Goal: Navigation & Orientation: Find specific page/section

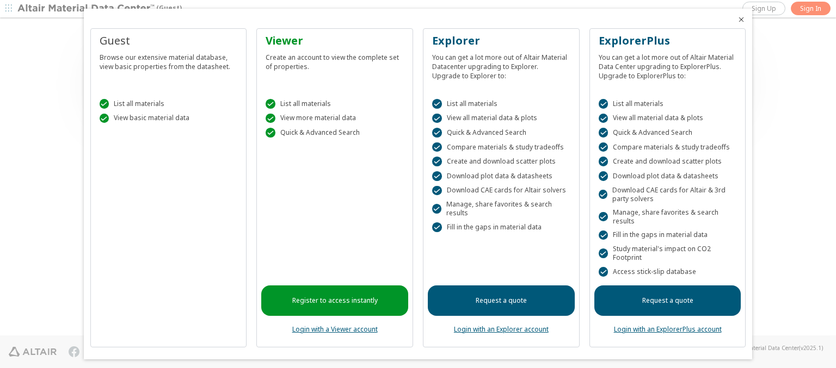
click at [737, 20] on icon "Close" at bounding box center [741, 19] width 9 height 9
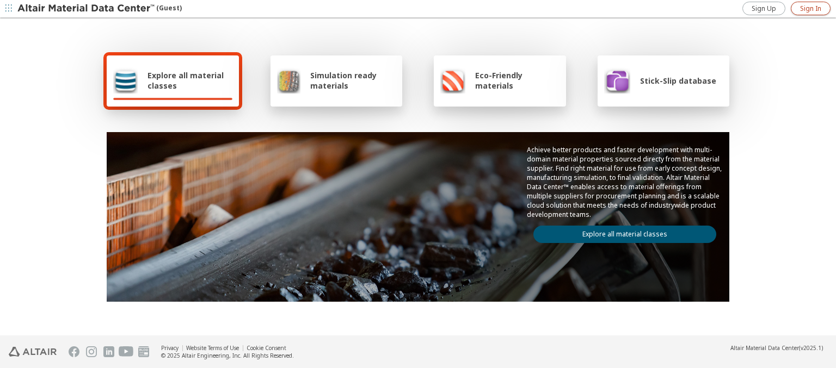
click at [810, 8] on span "Sign In" at bounding box center [810, 8] width 21 height 9
click at [86, 9] on img at bounding box center [86, 8] width 139 height 11
click at [185, 81] on span "Explore all material classes" at bounding box center [189, 80] width 85 height 21
click at [620, 232] on link "Explore all material classes" at bounding box center [624, 234] width 183 height 17
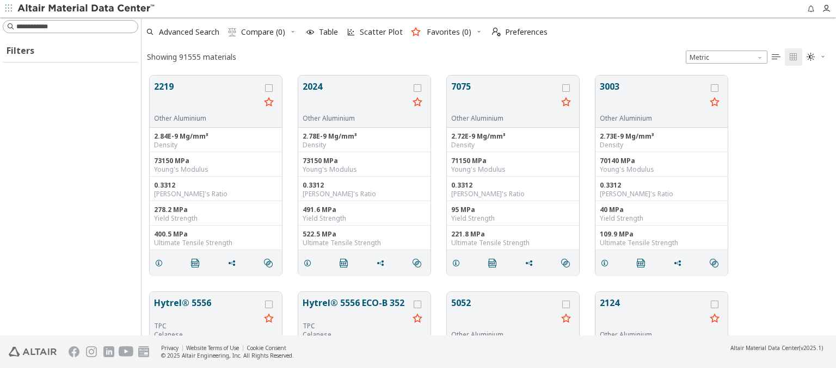
scroll to position [260, 685]
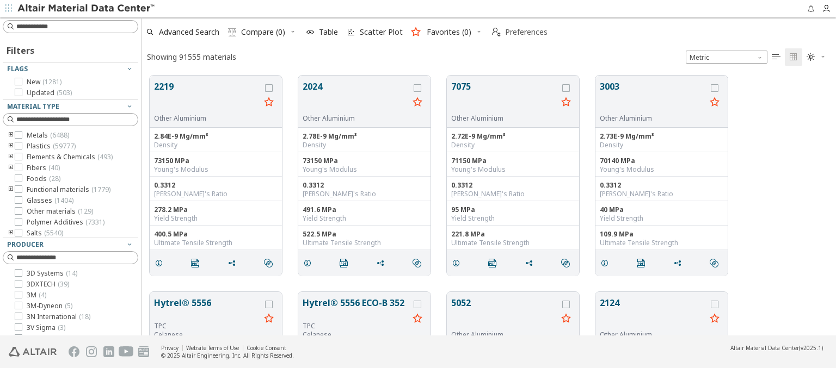
click at [516, 32] on span "Preferences" at bounding box center [526, 32] width 42 height 8
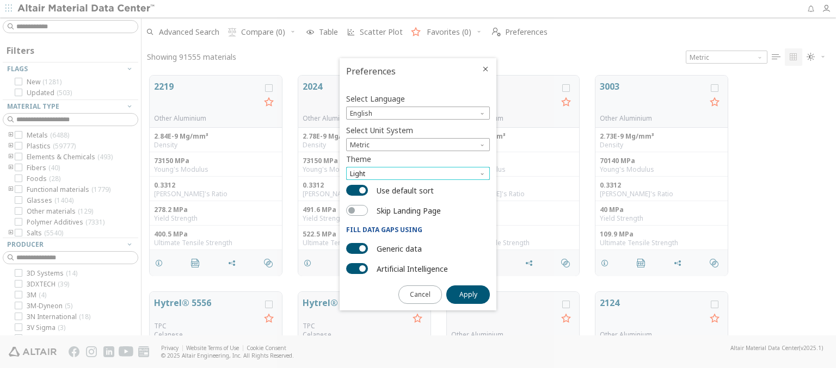
click at [418, 174] on span "Light" at bounding box center [418, 173] width 144 height 13
click at [358, 213] on span "Dark" at bounding box center [358, 213] width 15 height 9
click at [468, 294] on span "Apply" at bounding box center [468, 294] width 18 height 9
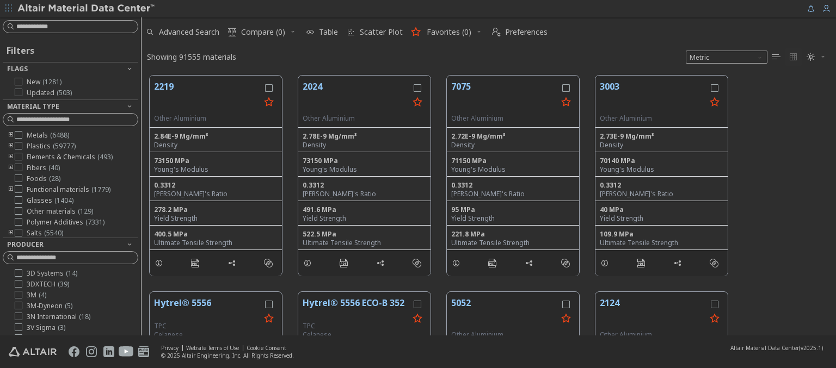
click at [86, 9] on img at bounding box center [86, 8] width 139 height 11
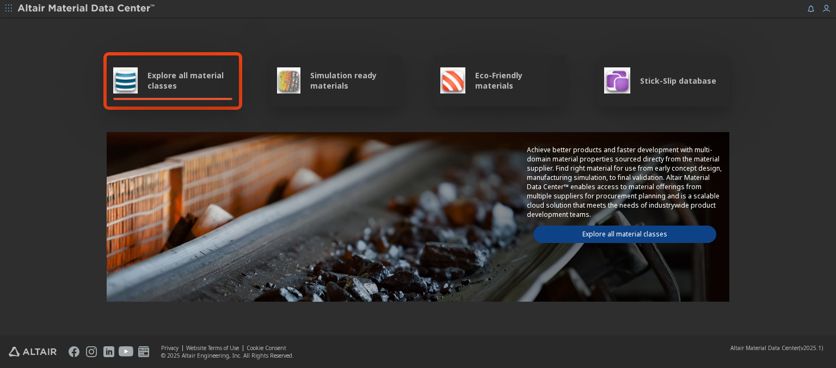
click at [185, 81] on span "Explore all material classes" at bounding box center [189, 80] width 85 height 21
click at [620, 232] on link "Explore all material classes" at bounding box center [624, 234] width 183 height 17
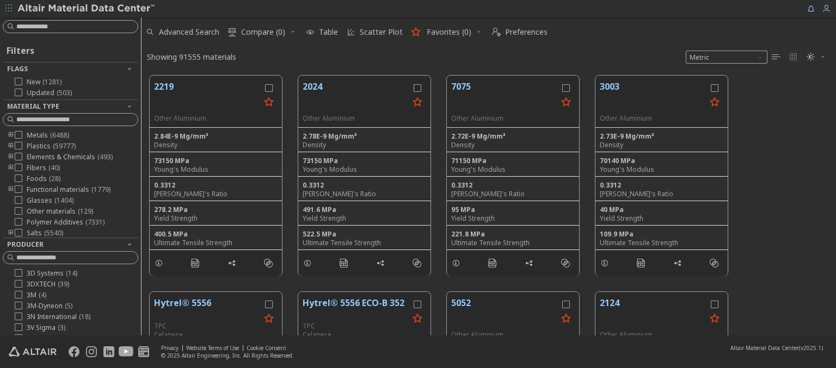
scroll to position [260, 685]
click at [86, 9] on img at bounding box center [86, 8] width 139 height 11
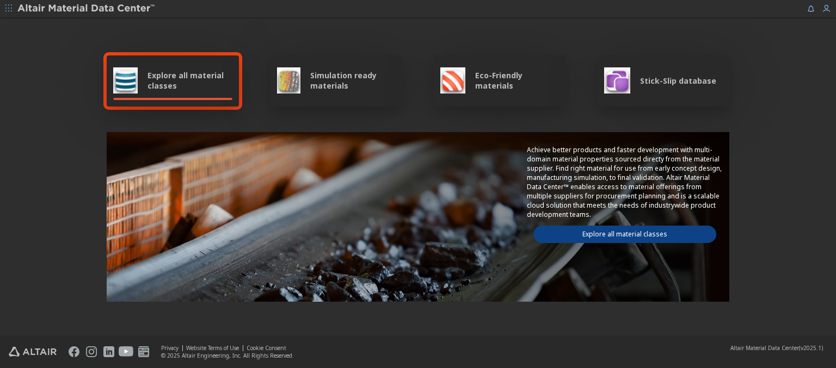
click at [348, 81] on span "Simulation ready materials" at bounding box center [352, 80] width 85 height 21
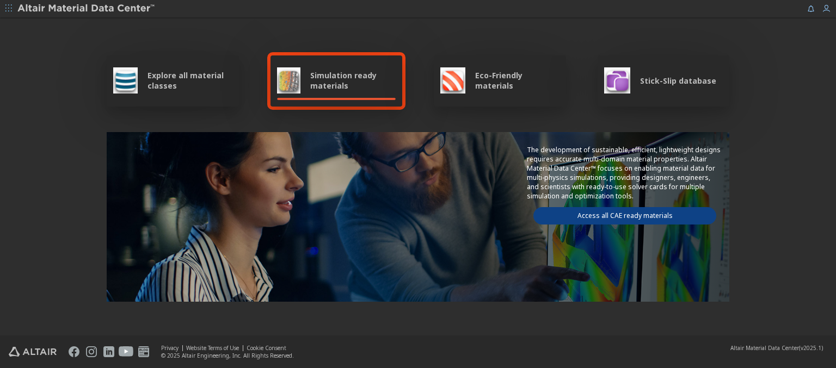
click at [86, 9] on img at bounding box center [86, 8] width 139 height 11
